Goal: Feedback & Contribution: Submit feedback/report problem

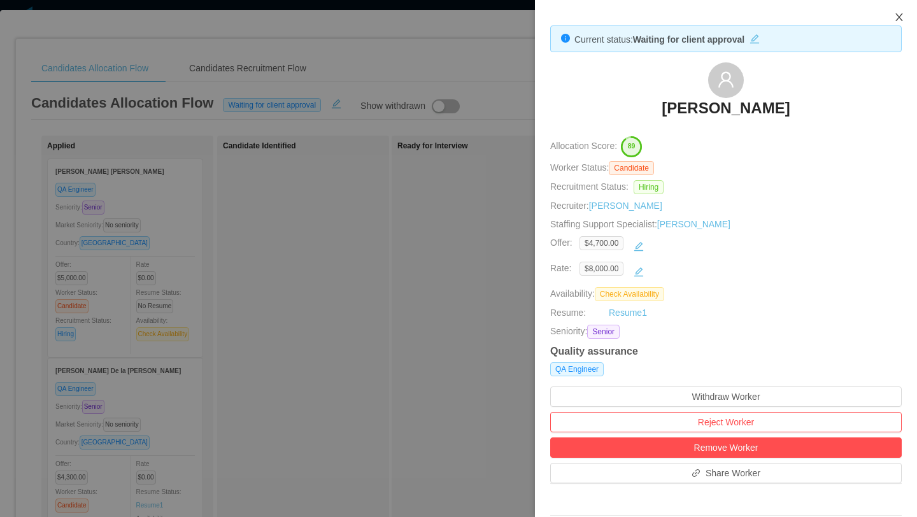
scroll to position [0, 354]
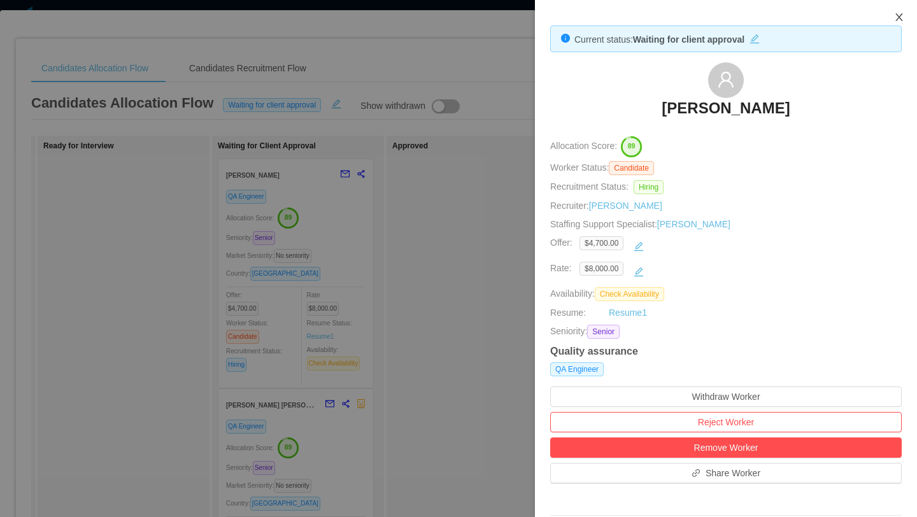
click at [898, 16] on icon "icon: close" at bounding box center [899, 17] width 10 height 10
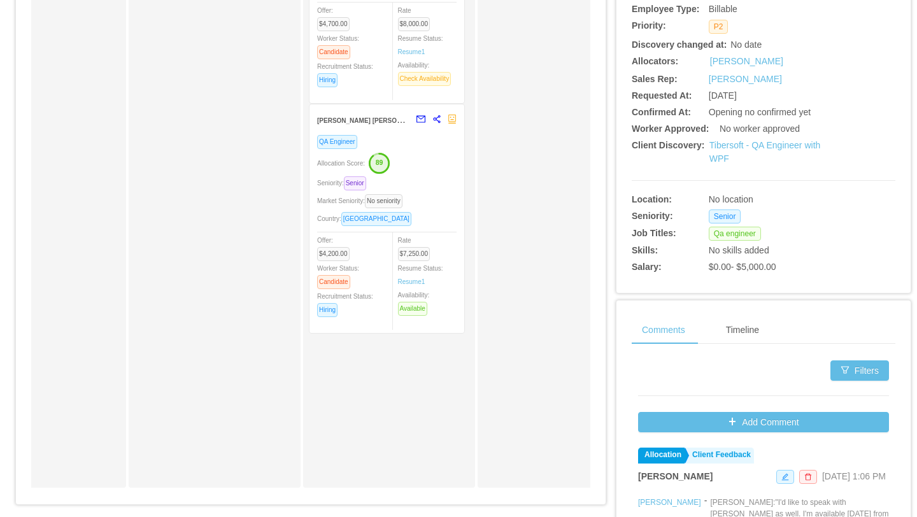
scroll to position [0, 0]
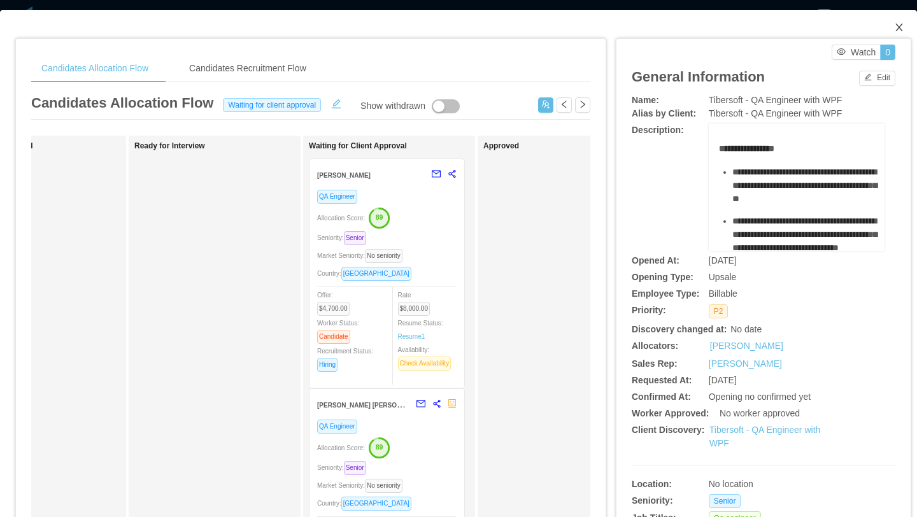
click at [901, 27] on icon "icon: close" at bounding box center [899, 27] width 10 height 10
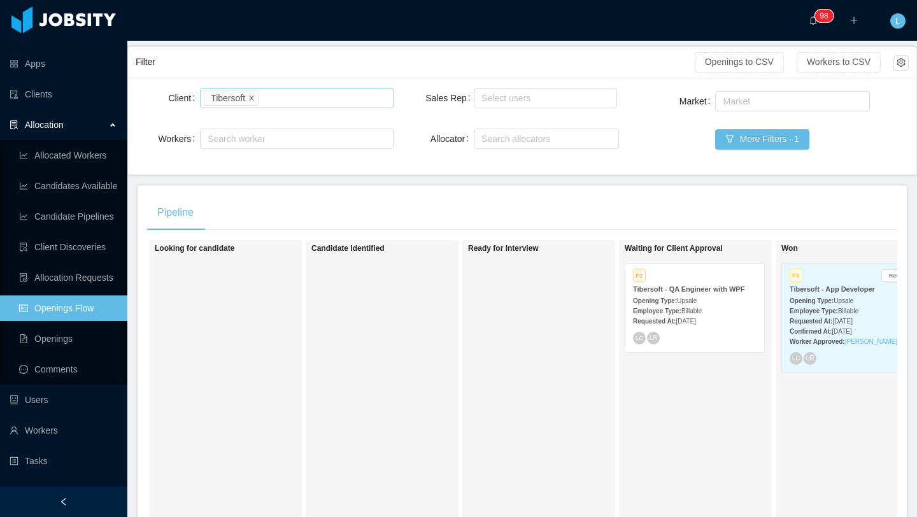
click at [255, 97] on icon "icon: close" at bounding box center [251, 97] width 6 height 6
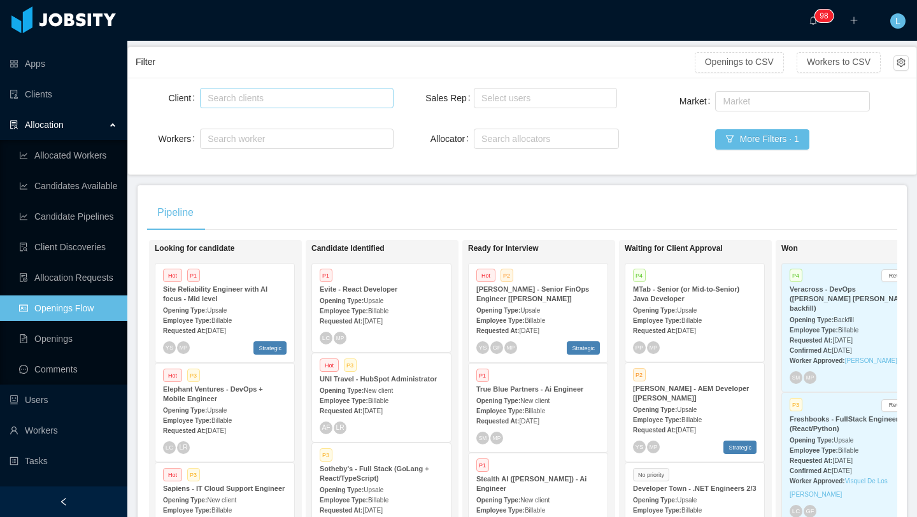
click at [333, 99] on div "Search clients" at bounding box center [294, 98] width 172 height 13
type input "*****"
click at [261, 124] on li "Evite" at bounding box center [296, 123] width 193 height 20
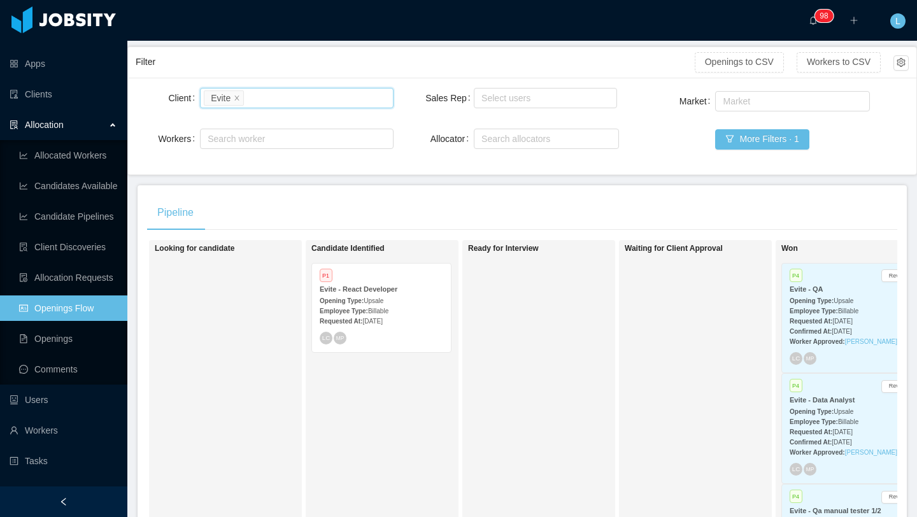
scroll to position [175, 0]
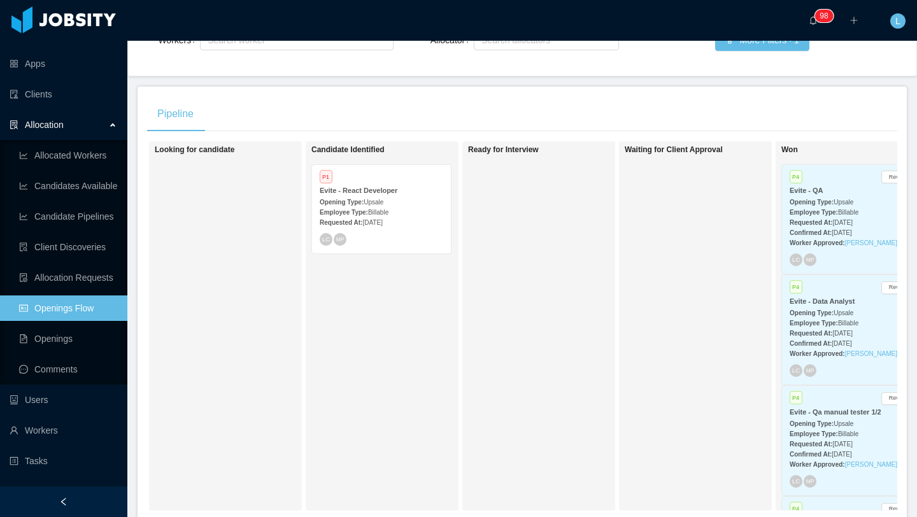
click at [379, 210] on span "Billable" at bounding box center [378, 212] width 20 height 7
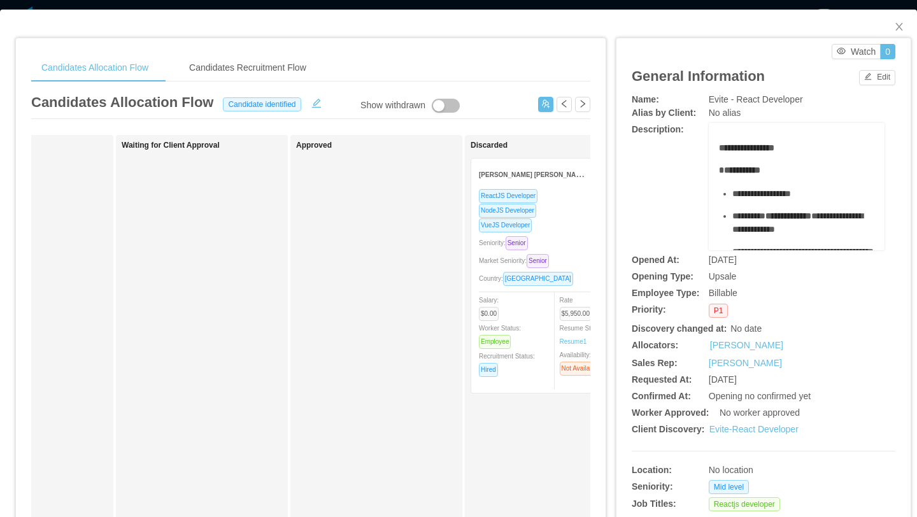
scroll to position [0, 691]
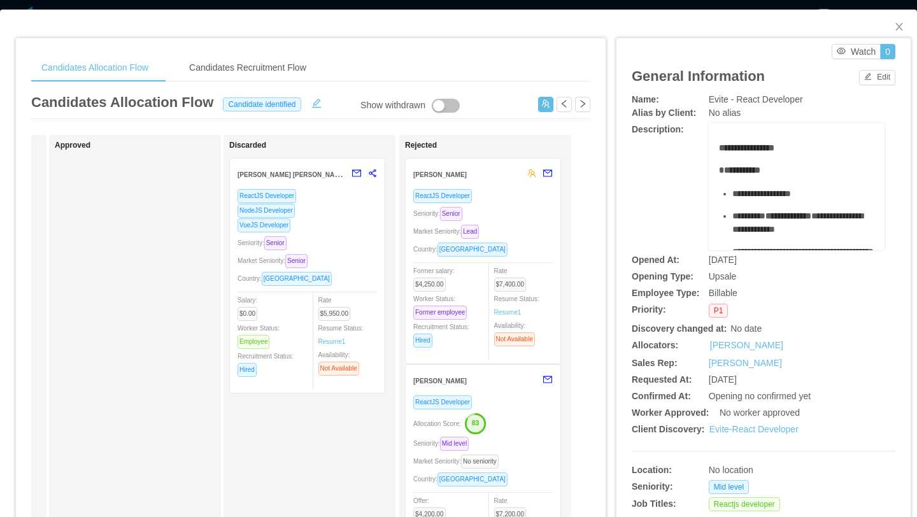
click at [518, 211] on div "Seniority: Senior" at bounding box center [482, 213] width 139 height 15
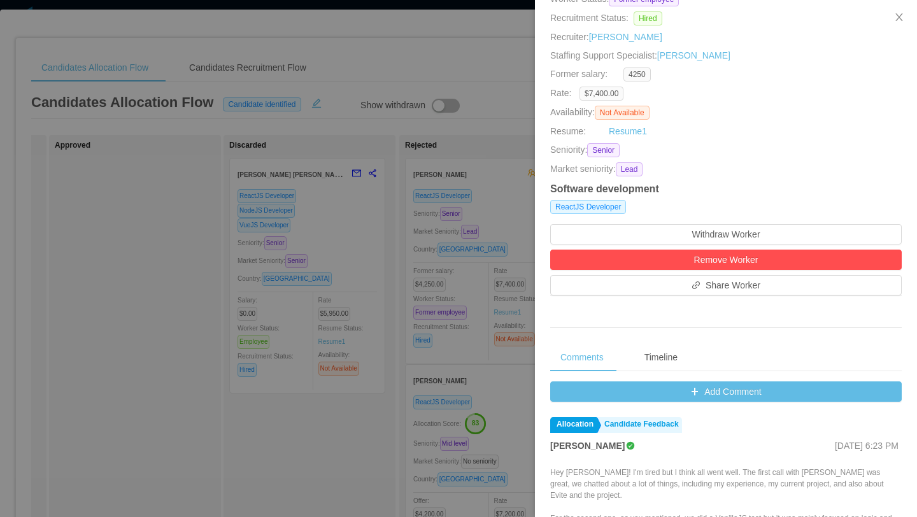
scroll to position [173, 0]
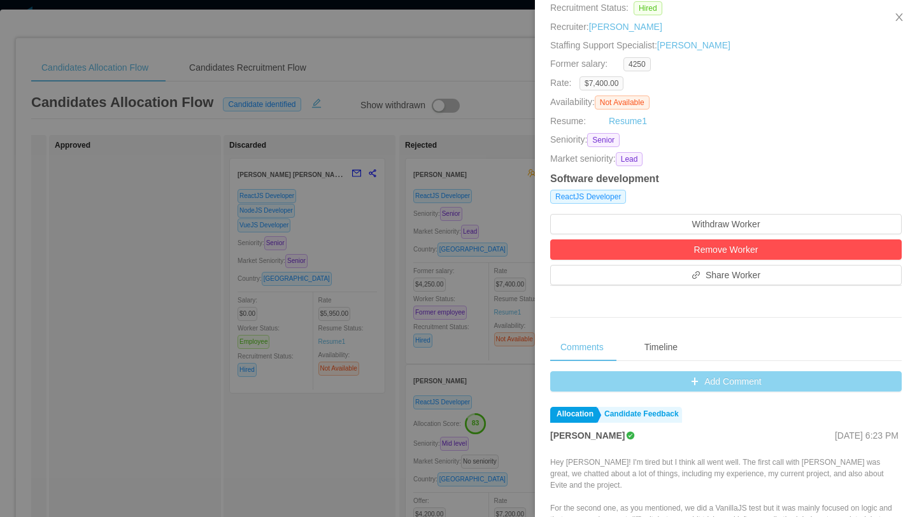
click at [697, 379] on button "Add Comment" at bounding box center [725, 381] width 351 height 20
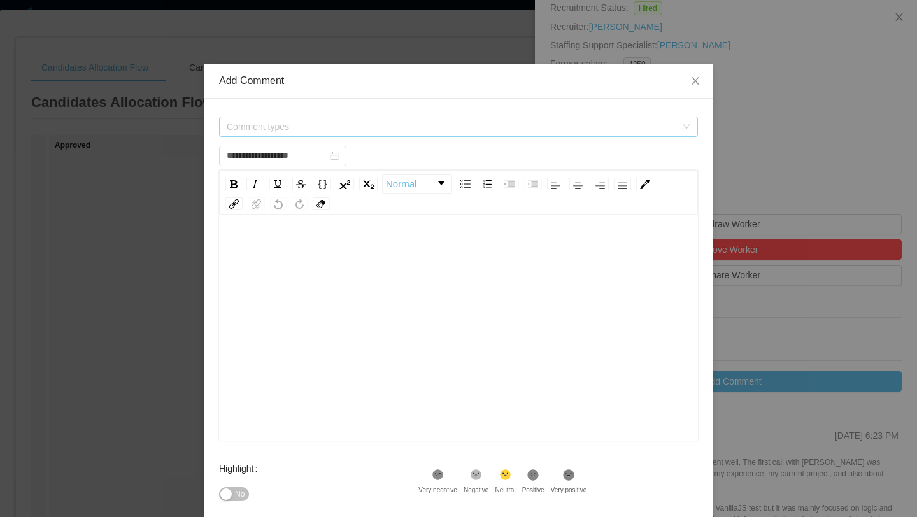
click at [494, 131] on span "Comment types" at bounding box center [451, 126] width 449 height 13
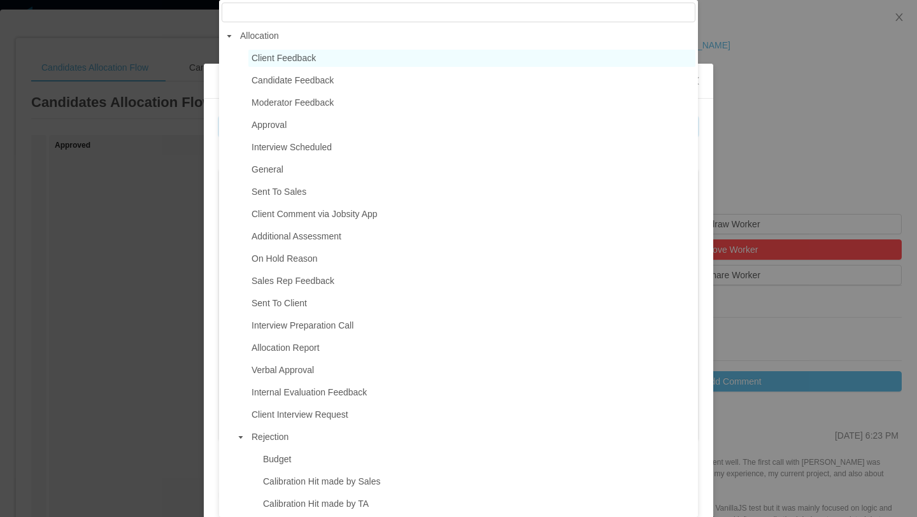
click at [344, 57] on span "Client Feedback" at bounding box center [471, 58] width 447 height 17
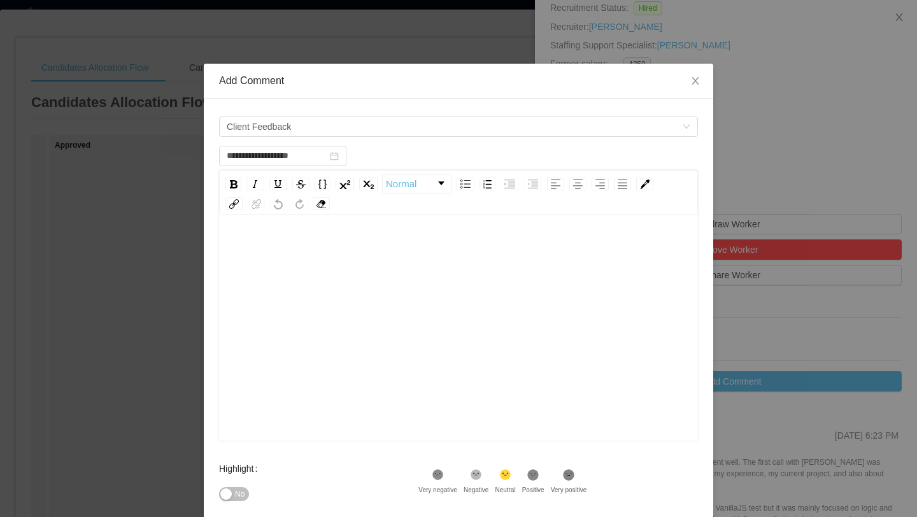
click at [311, 282] on div "rdw-editor" at bounding box center [458, 347] width 459 height 223
click at [371, 129] on span "Client Feedback" at bounding box center [454, 126] width 455 height 19
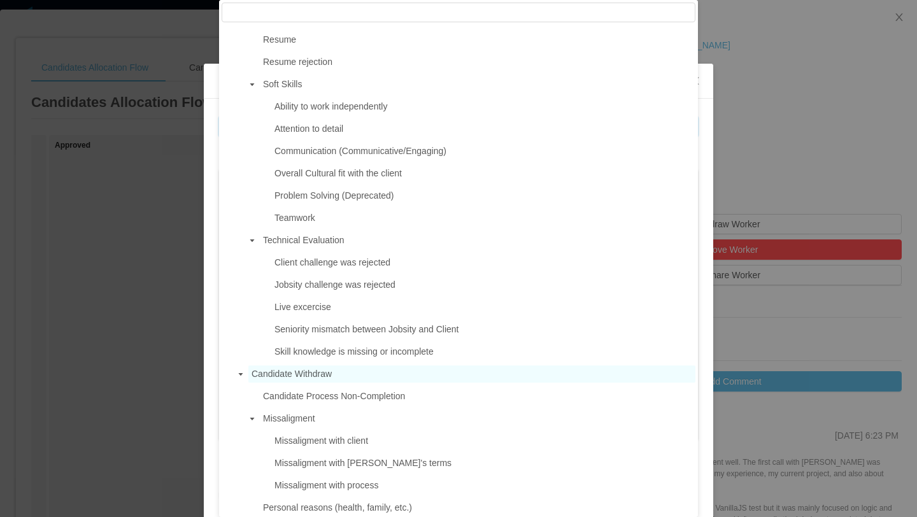
scroll to position [803, 0]
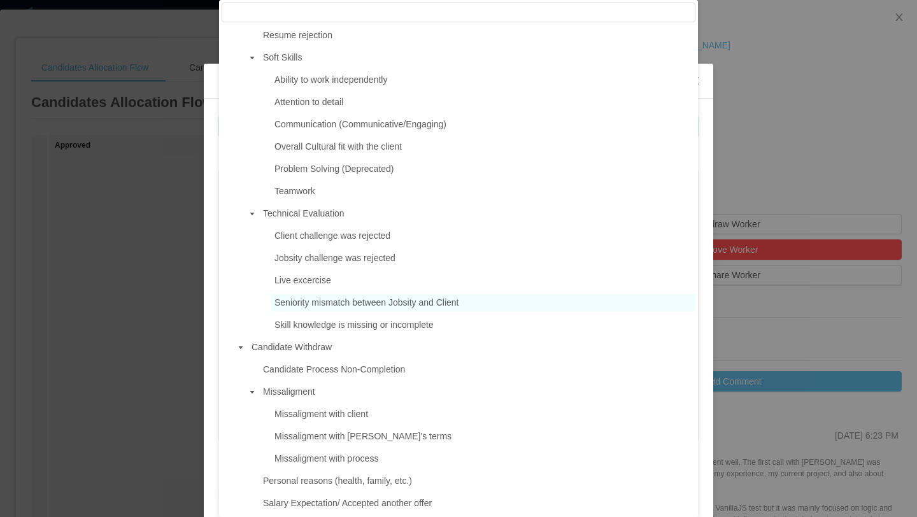
click at [369, 309] on span "Seniority mismatch between Jobsity and Client" at bounding box center [483, 302] width 424 height 17
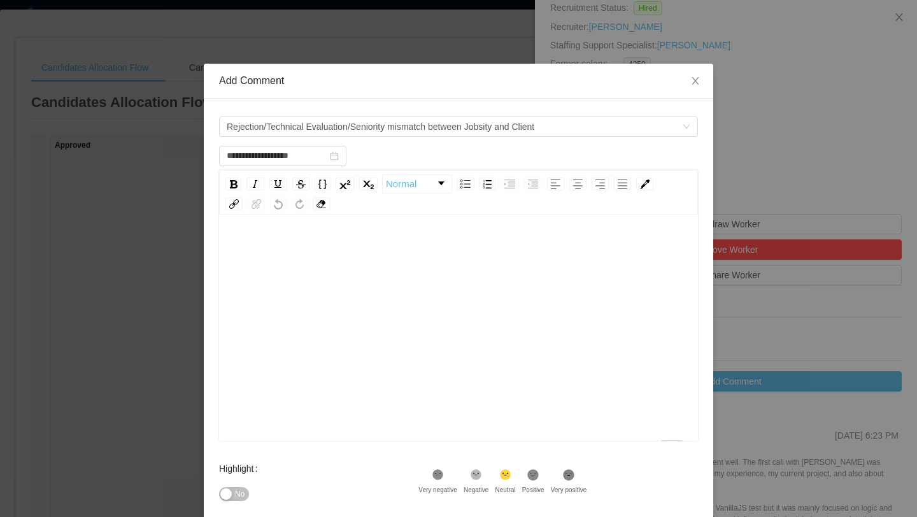
click at [483, 267] on div "To enrich screen reader interactions, please activate Accessibility in Grammarl…" at bounding box center [458, 347] width 459 height 223
type input "**********"
click at [295, 241] on div "To enrich screen reader interactions, please activate Accessibility in Grammarl…" at bounding box center [458, 248] width 459 height 25
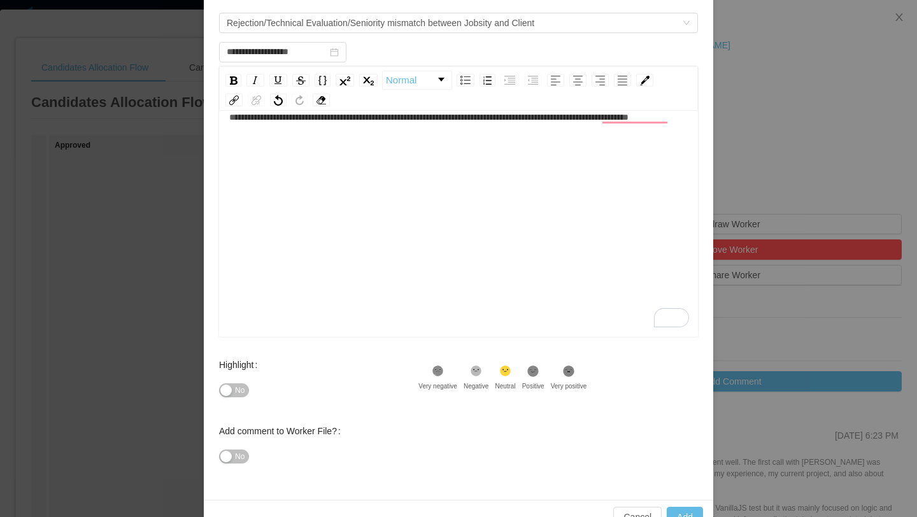
scroll to position [136, 0]
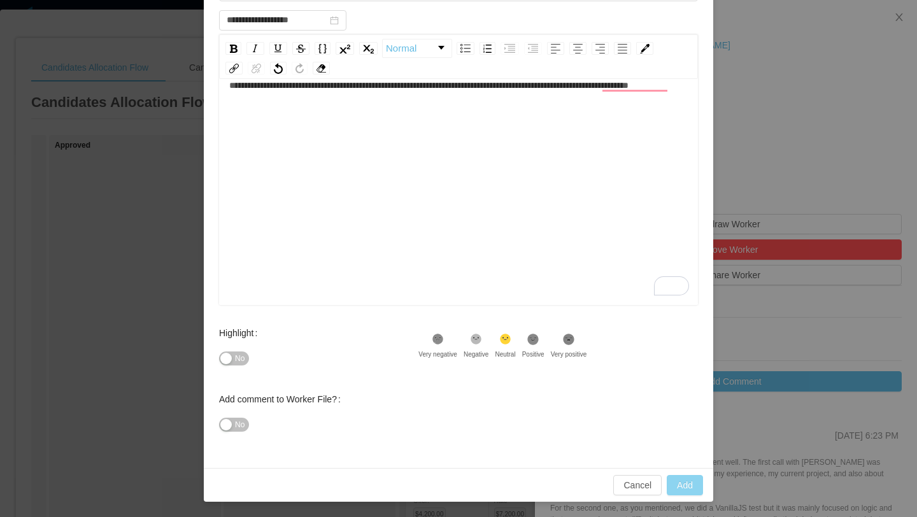
type input "**********"
click at [688, 485] on button "Add" at bounding box center [684, 485] width 36 height 20
